Goal: Information Seeking & Learning: Learn about a topic

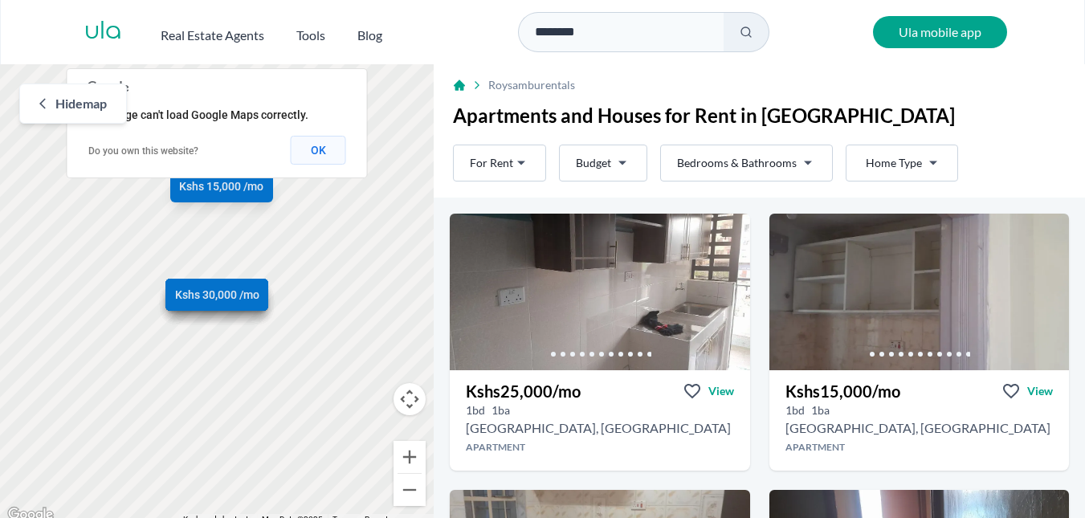
click at [309, 149] on button "OK" at bounding box center [318, 150] width 55 height 29
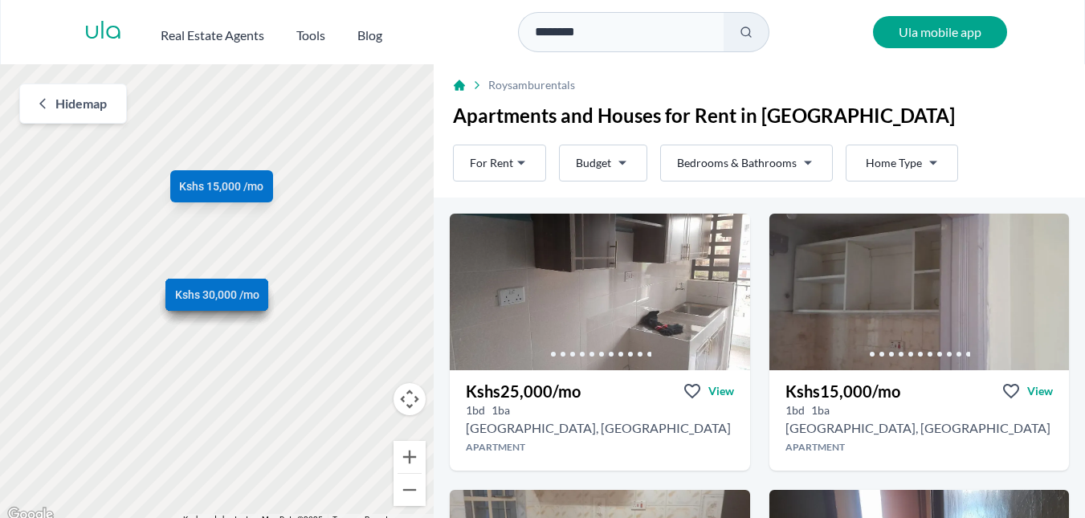
click at [501, 163] on html "Are you a real estate agent? Reach more buyers and renters. Sign up Ula Homes A…" at bounding box center [542, 262] width 1085 height 525
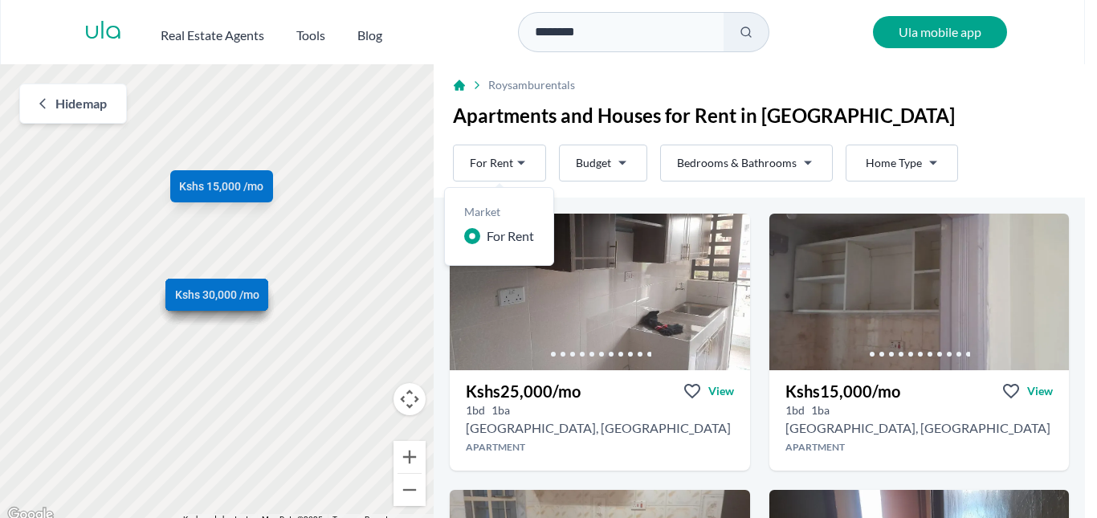
click at [501, 163] on html "Are you a real estate agent? Reach more buyers and renters. Sign up Ula Homes A…" at bounding box center [548, 262] width 1097 height 525
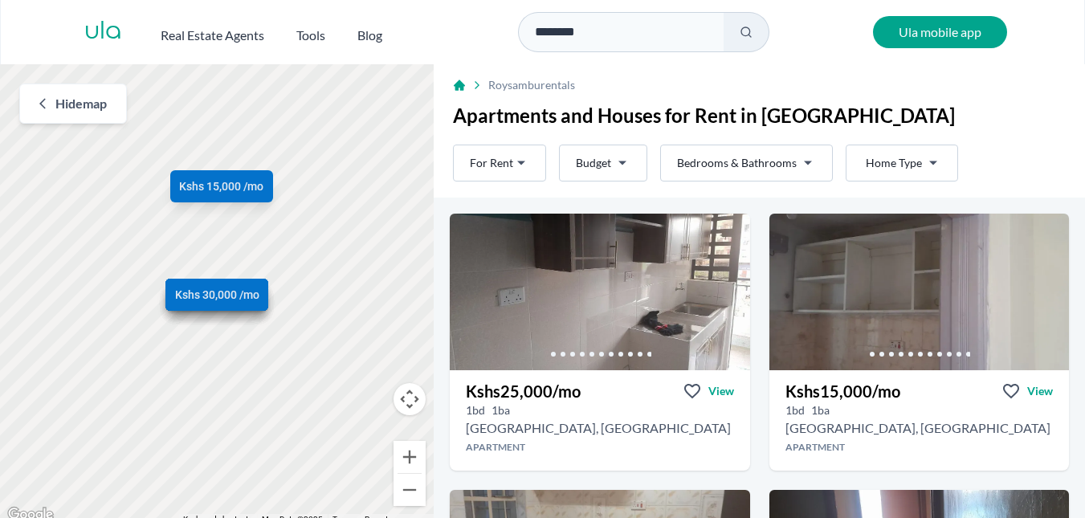
click at [592, 161] on html "Are you a real estate agent? Reach more buyers and renters. Sign up Ula Homes A…" at bounding box center [542, 262] width 1085 height 525
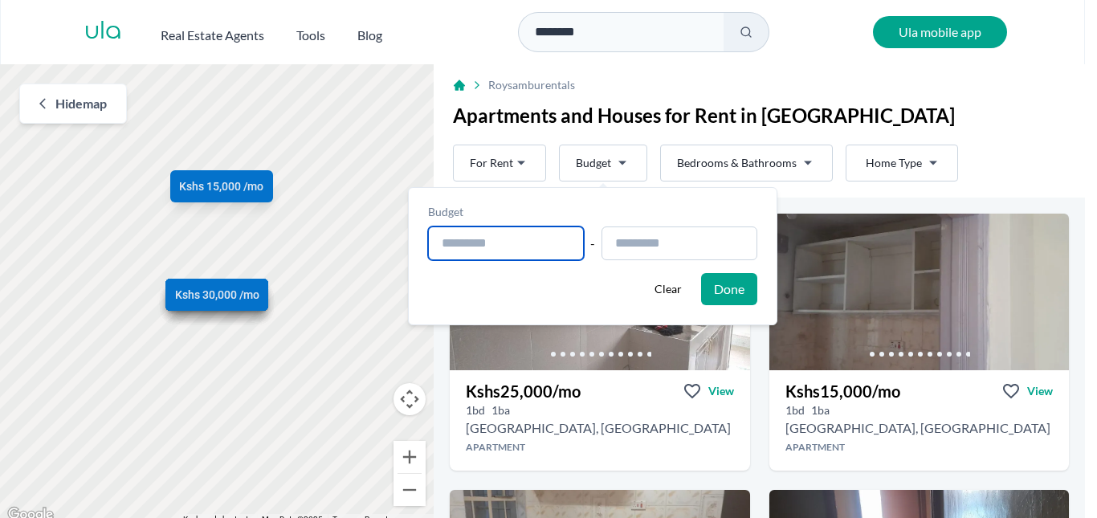
click at [506, 236] on input "text" at bounding box center [506, 243] width 156 height 34
type input "**********"
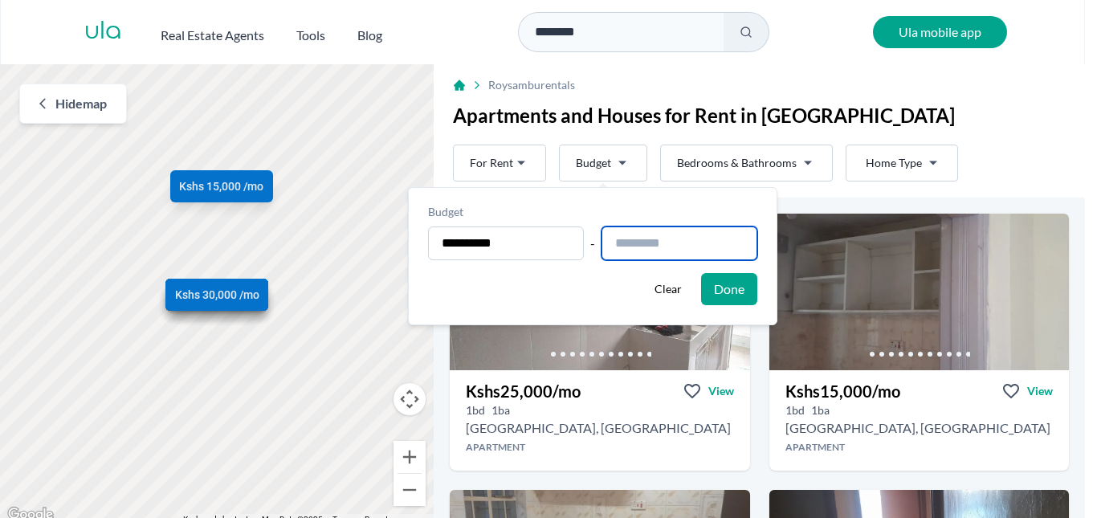
click at [677, 243] on input "text" at bounding box center [679, 243] width 156 height 34
type input "**********"
click at [748, 292] on button "Done" at bounding box center [729, 289] width 56 height 32
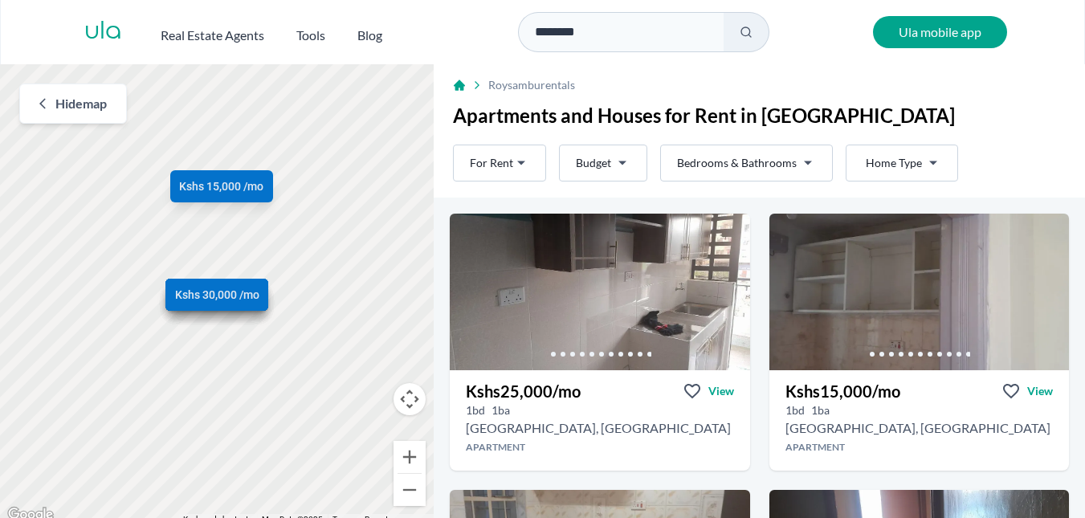
click at [784, 162] on html "Are you a real estate agent? Reach more buyers and renters. Sign up Ula Homes A…" at bounding box center [542, 262] width 1085 height 525
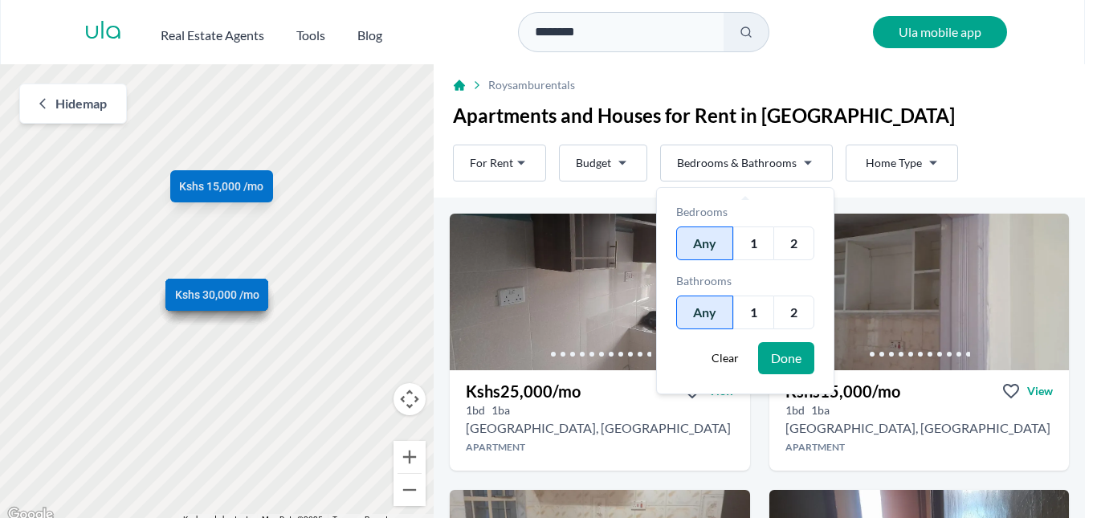
click at [743, 309] on div "1" at bounding box center [753, 313] width 40 height 34
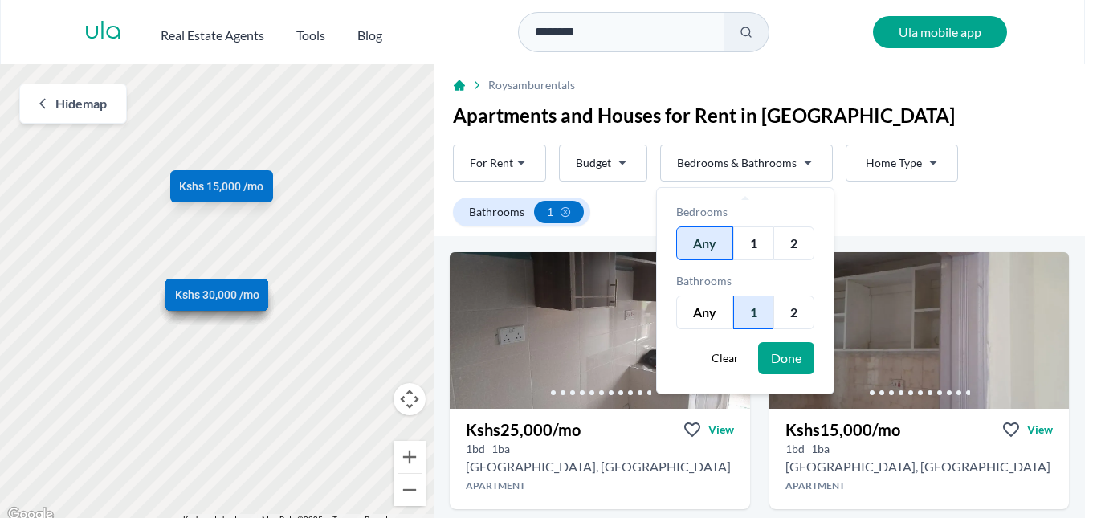
click at [769, 356] on button "Done" at bounding box center [786, 358] width 56 height 32
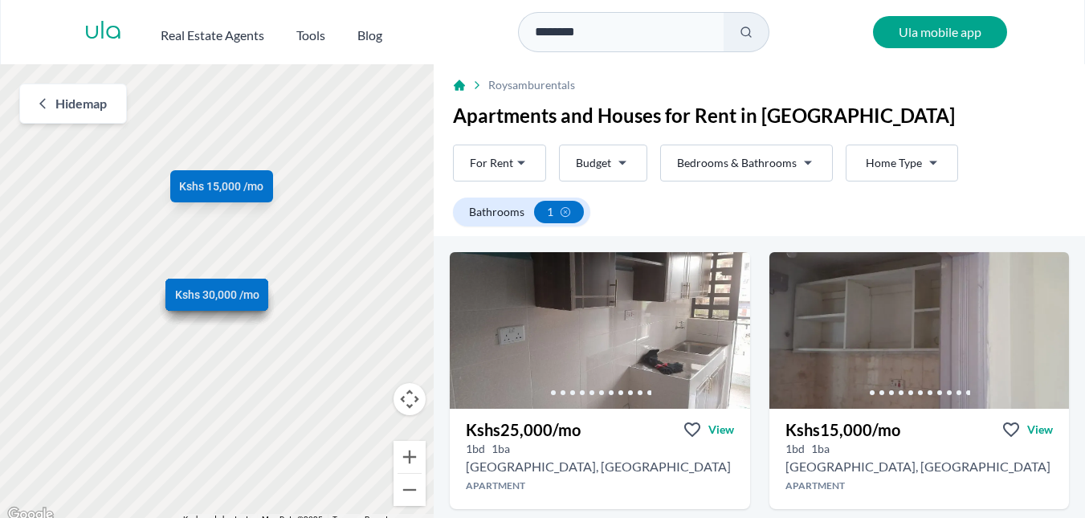
click at [899, 158] on html "Are you a real estate agent? Reach more buyers and renters. Sign up Ula Homes A…" at bounding box center [542, 262] width 1085 height 525
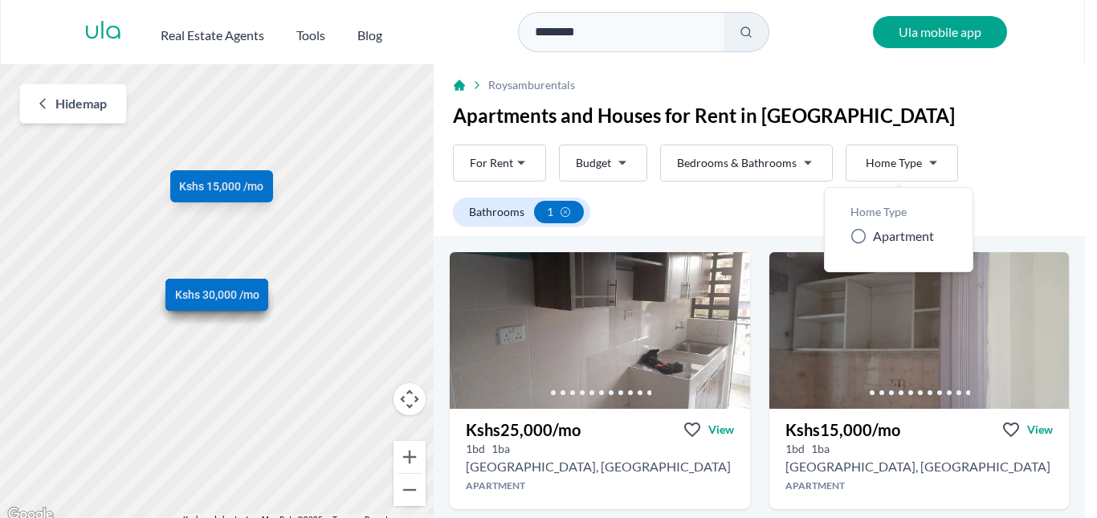
click at [856, 241] on icon at bounding box center [858, 236] width 16 height 16
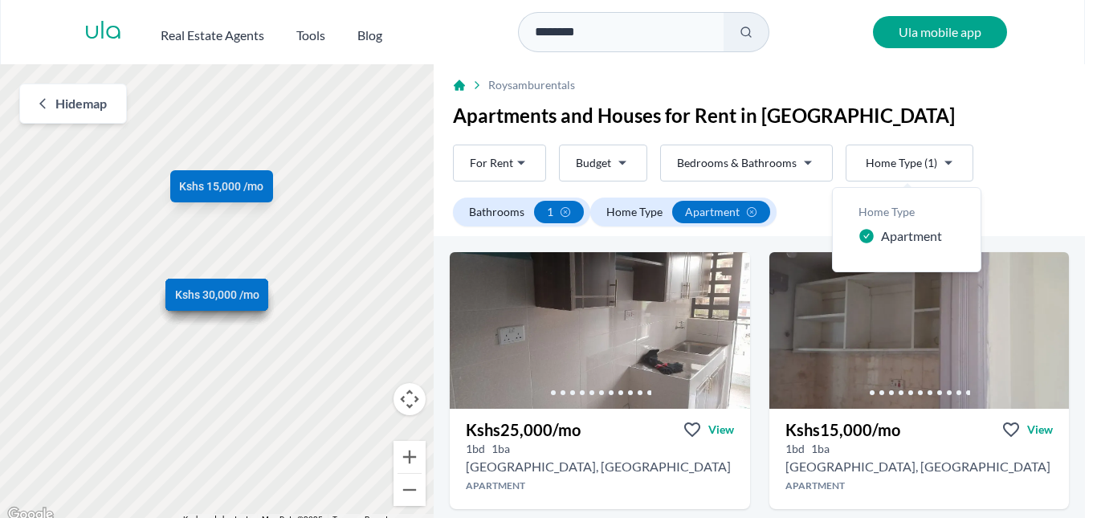
click at [979, 165] on html "Are you a real estate agent? Reach more buyers and renters. Sign up Ula Homes A…" at bounding box center [548, 262] width 1097 height 525
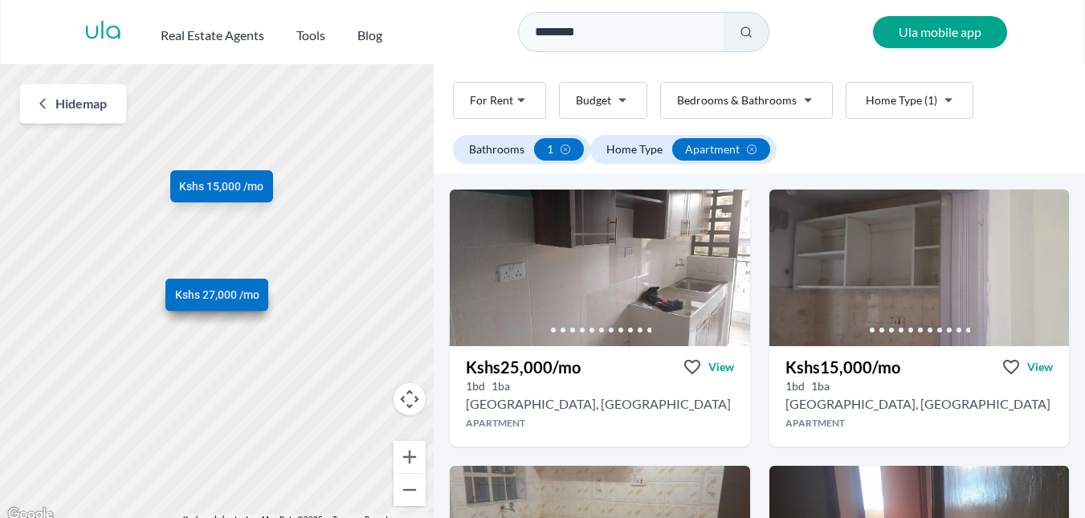
scroll to position [41, 0]
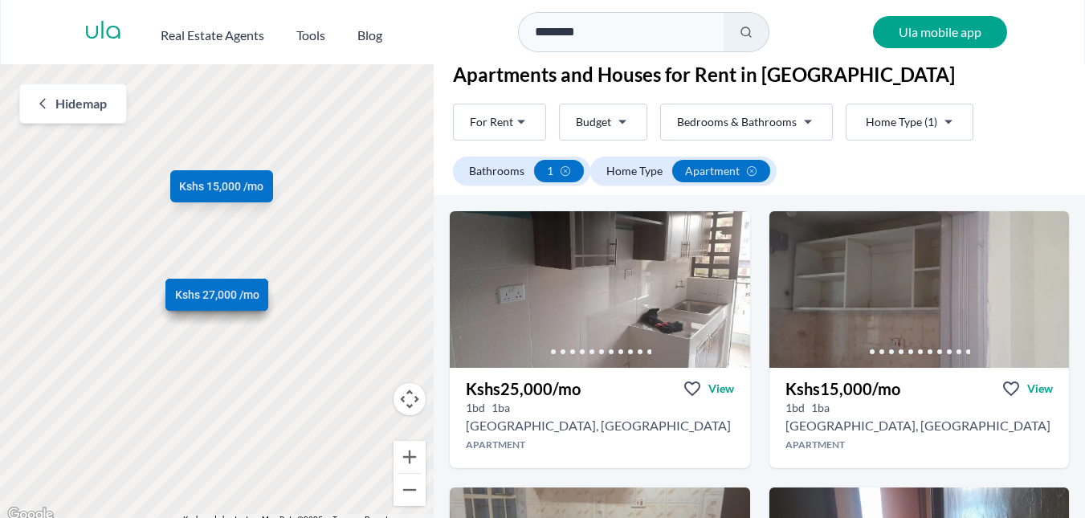
click at [879, 107] on html "Are you a real estate agent? Reach more buyers and renters. Sign up Ula Homes A…" at bounding box center [542, 262] width 1085 height 525
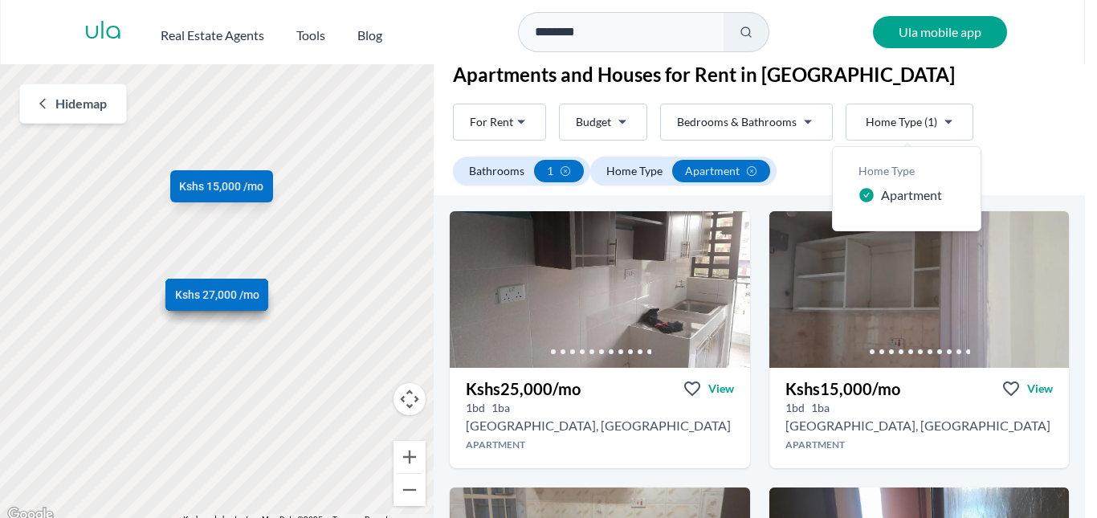
click at [864, 194] on icon at bounding box center [866, 195] width 14 height 14
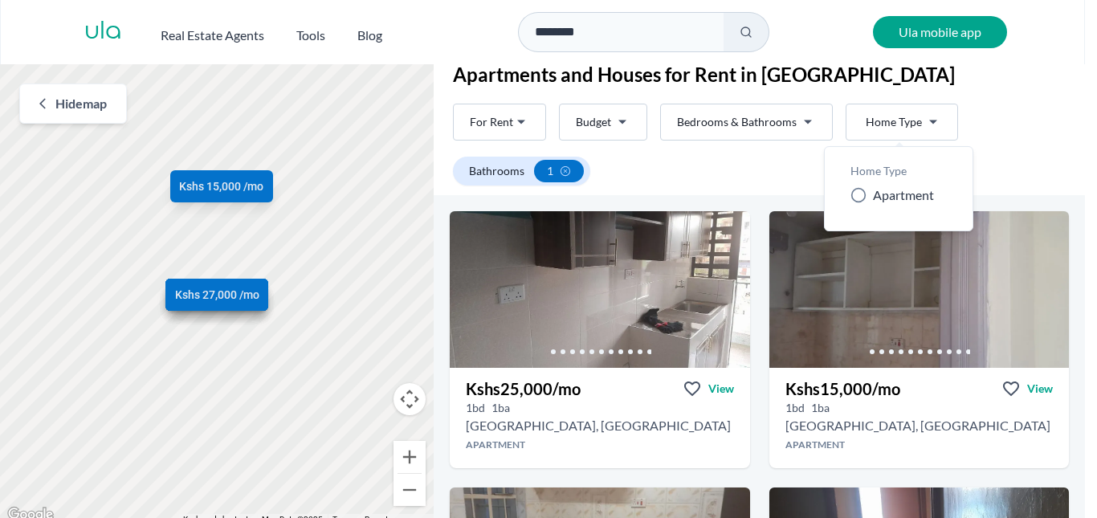
click at [974, 142] on html "Are you a real estate agent? Reach more buyers and renters. Sign up Ula Homes A…" at bounding box center [548, 262] width 1097 height 525
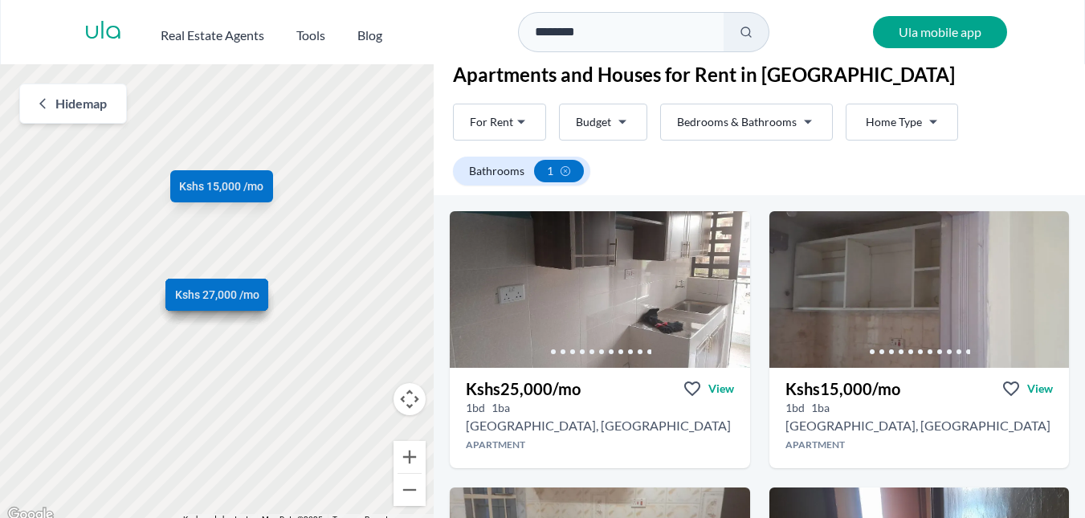
click at [737, 31] on button at bounding box center [747, 32] width 46 height 40
click at [744, 32] on icon at bounding box center [746, 32] width 13 height 13
click at [590, 34] on input "********" at bounding box center [621, 32] width 206 height 40
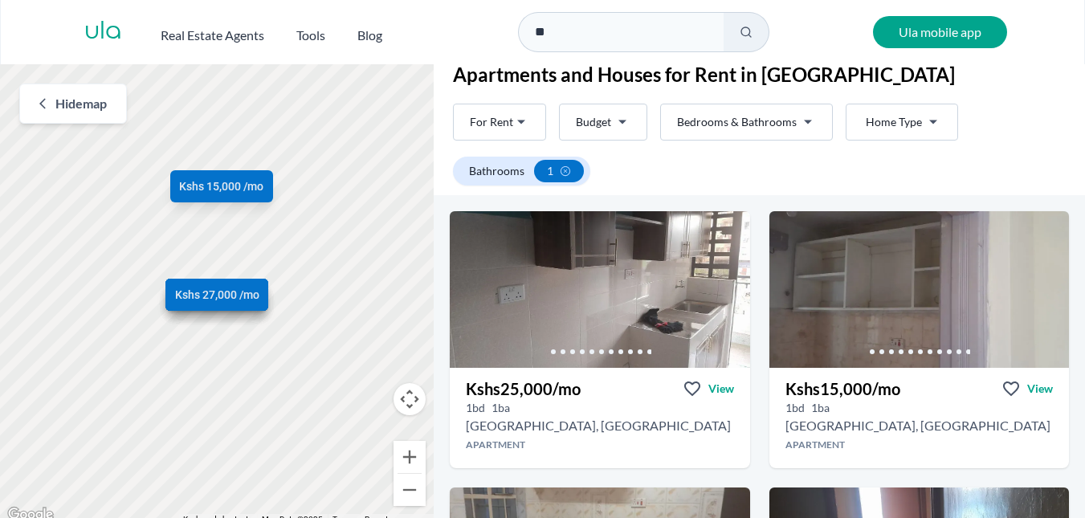
type input "*"
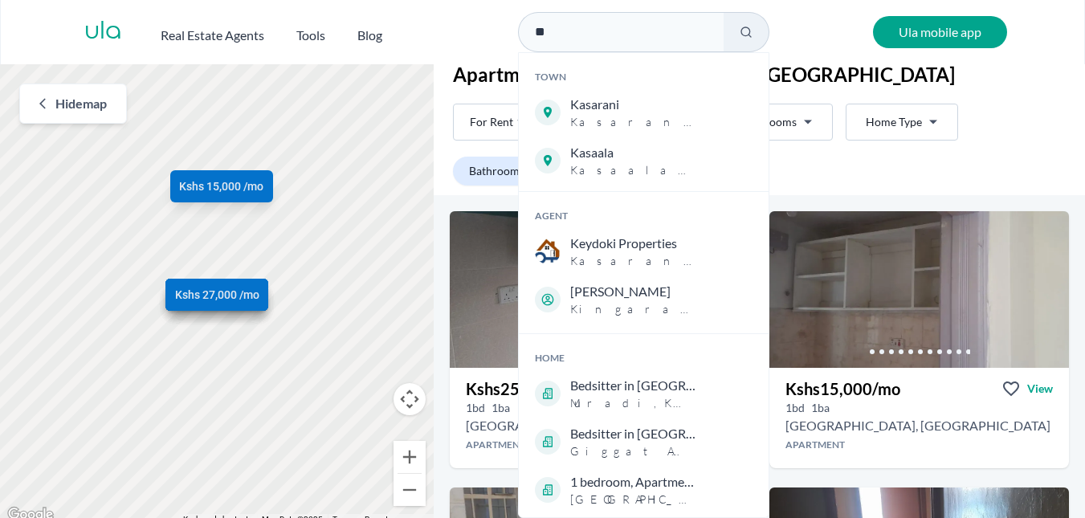
type input "*"
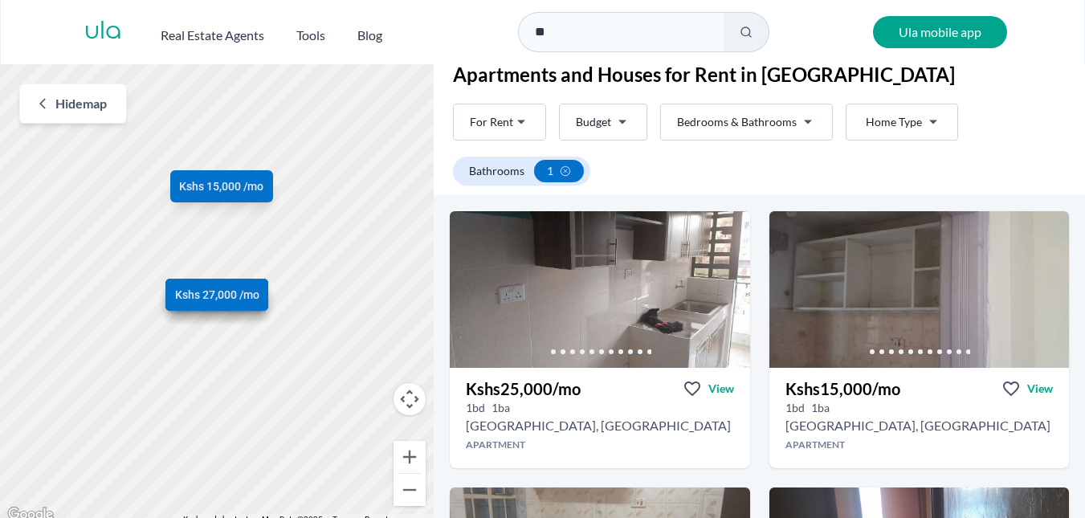
type input "*"
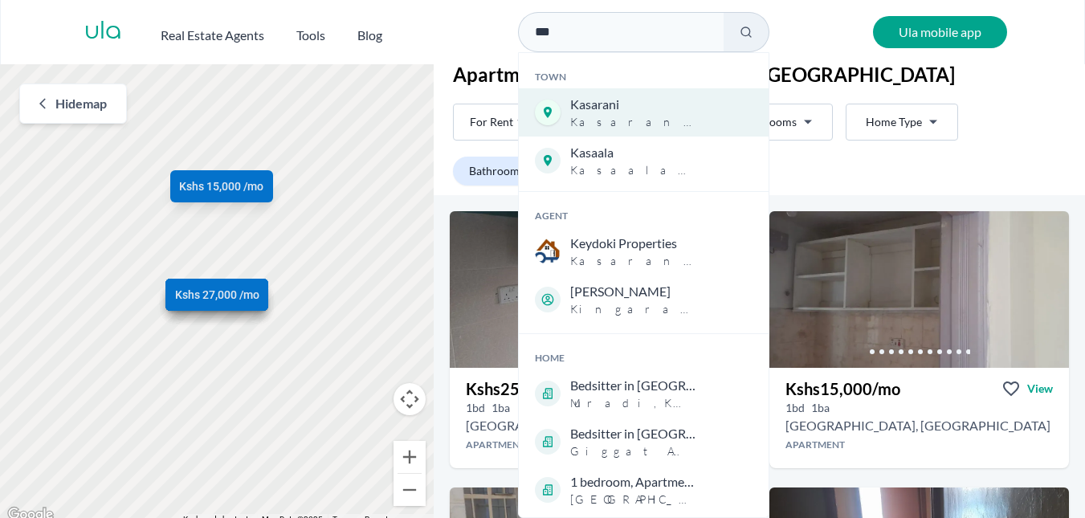
type input "***"
click at [623, 108] on span "Kasarani" at bounding box center [633, 104] width 127 height 19
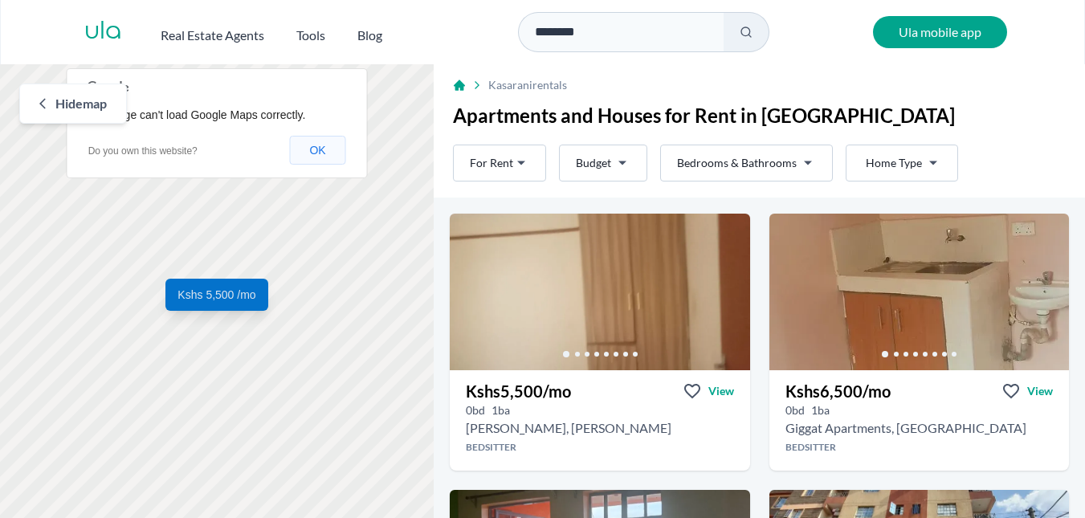
click at [320, 157] on button "OK" at bounding box center [317, 150] width 56 height 29
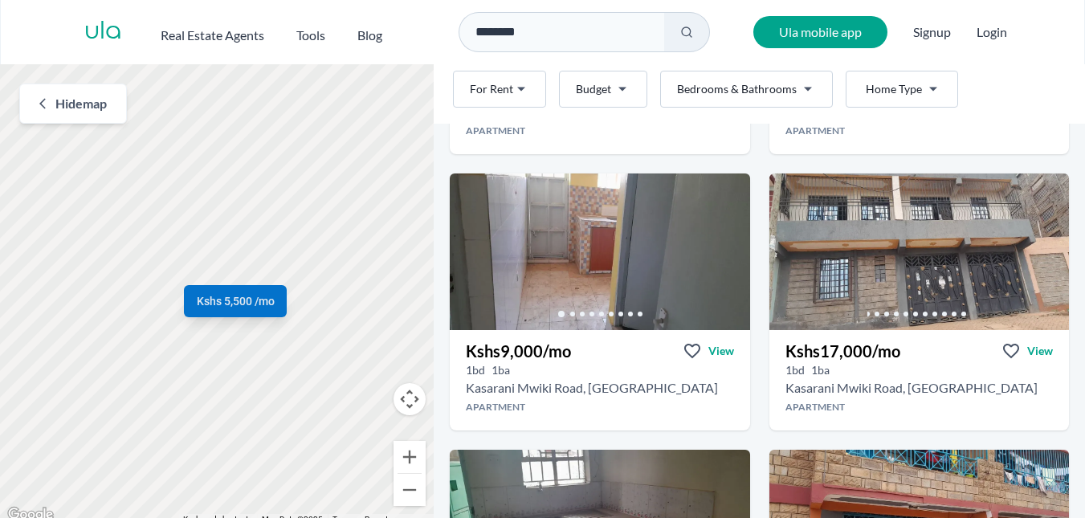
scroll to position [2664, 0]
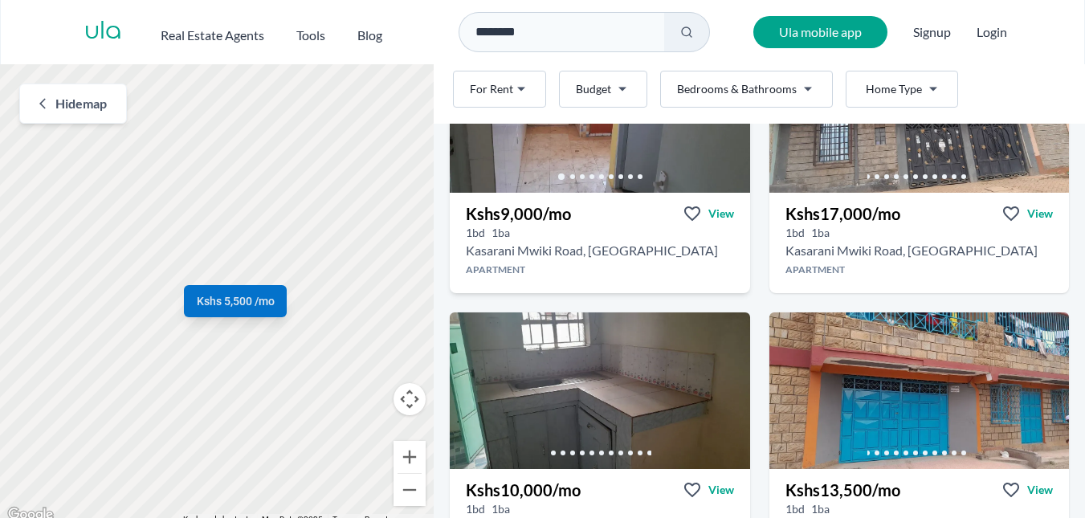
click at [590, 165] on div at bounding box center [600, 177] width 300 height 32
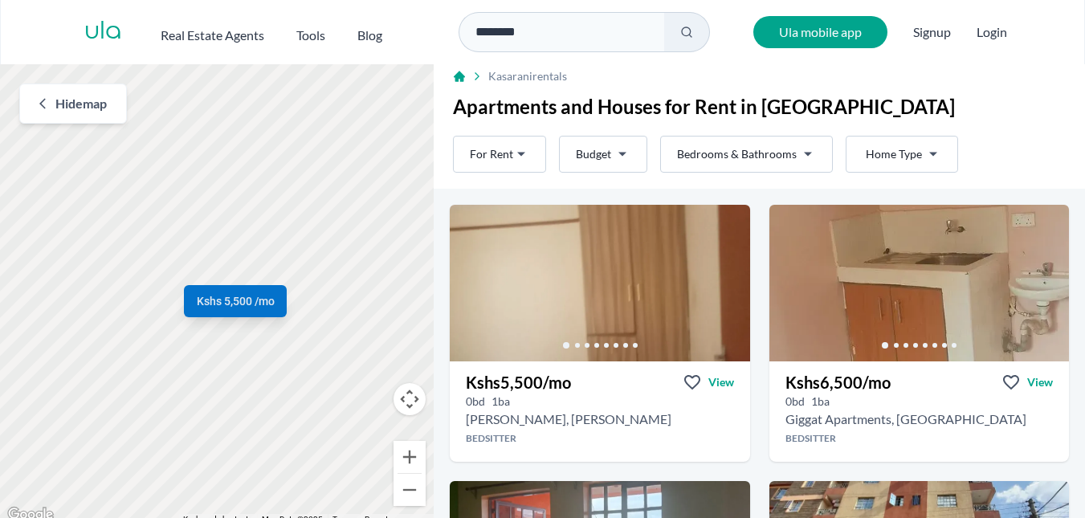
scroll to position [0, 0]
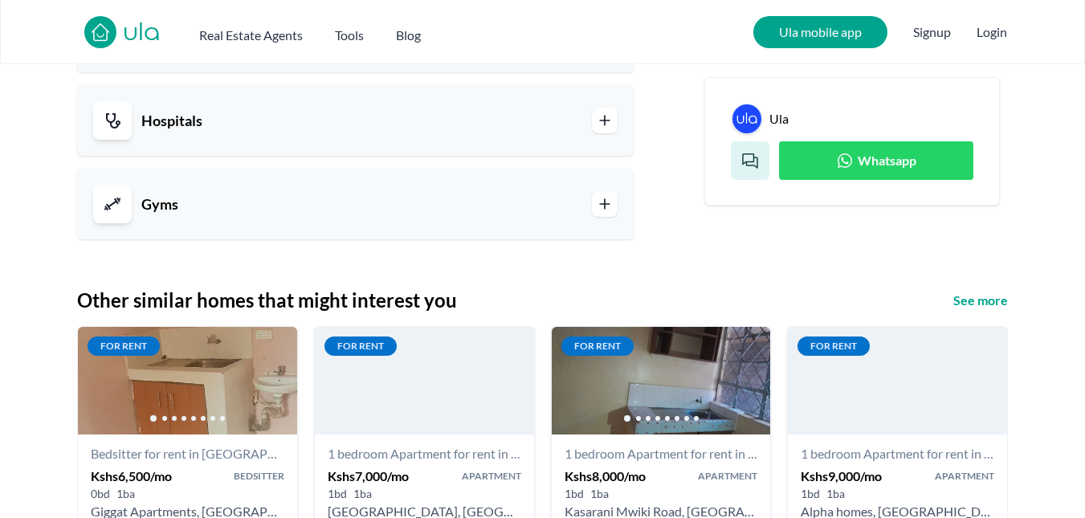
scroll to position [1543, 0]
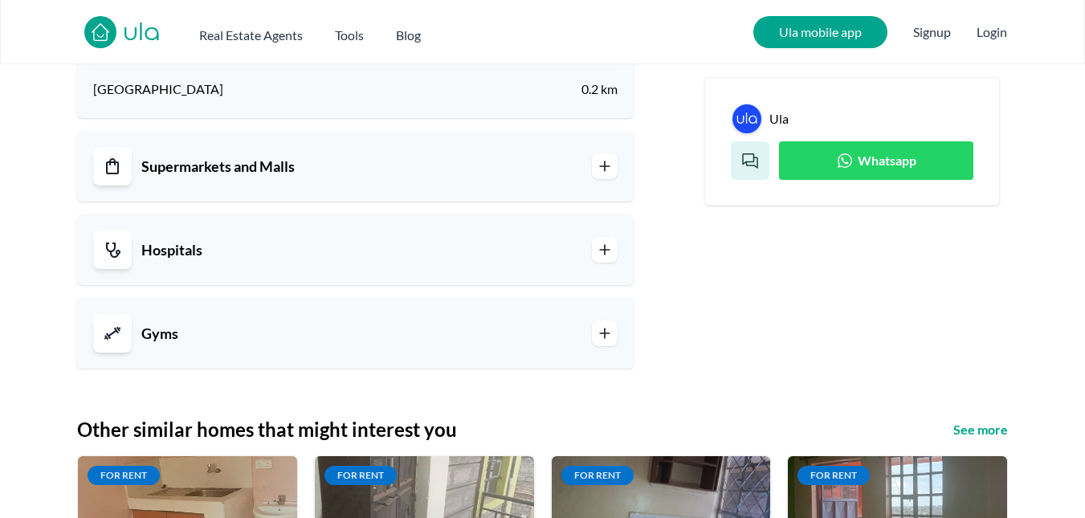
click at [828, 158] on link "Whatsapp" at bounding box center [876, 160] width 194 height 39
